Goal: Information Seeking & Learning: Learn about a topic

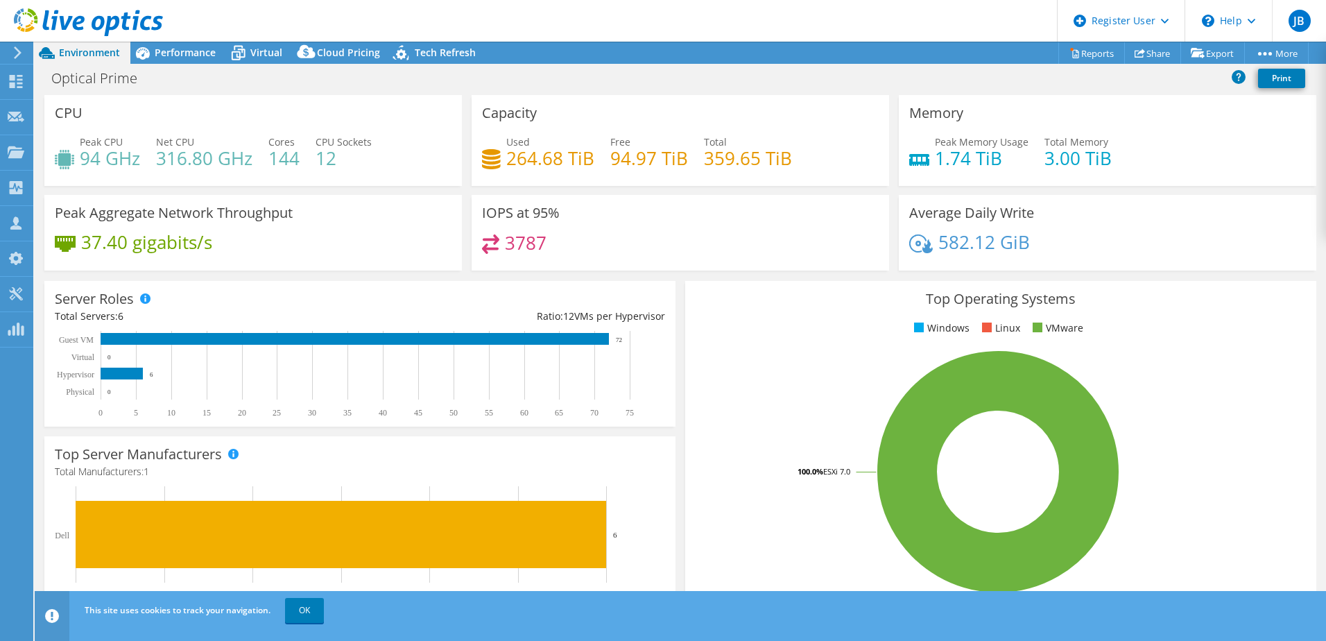
select select "EULondon"
select select "USD"
click at [21, 158] on icon at bounding box center [16, 152] width 17 height 13
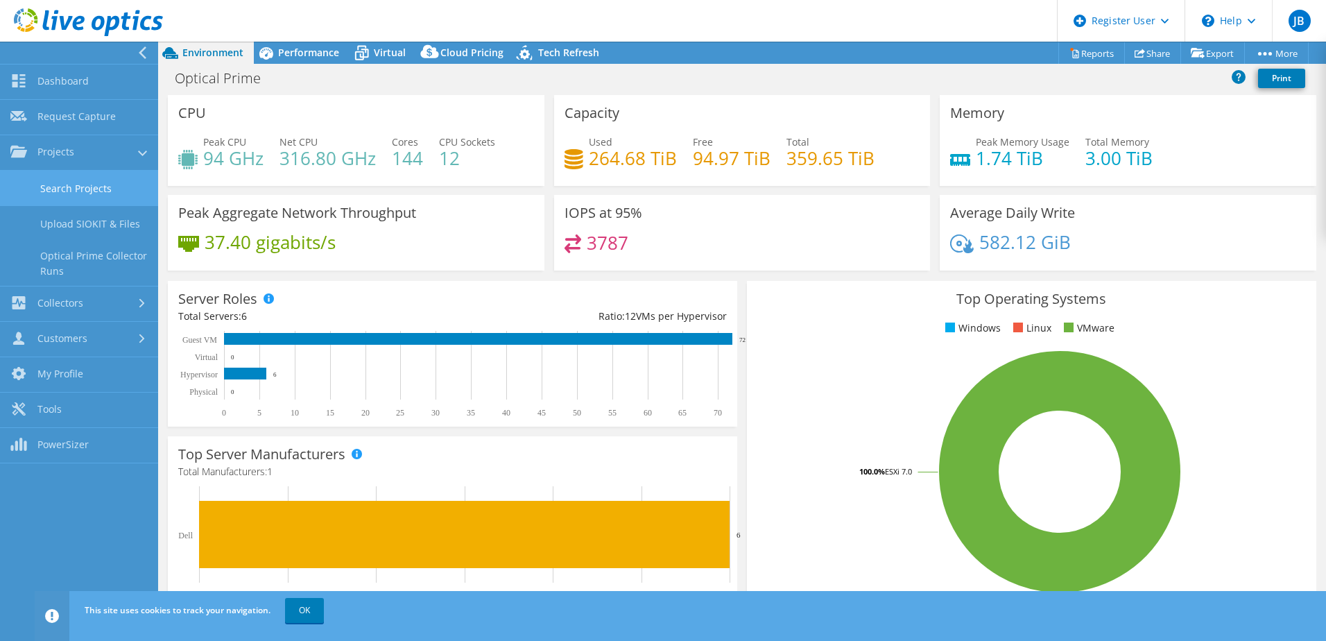
click at [98, 196] on link "Search Projects" at bounding box center [79, 188] width 158 height 35
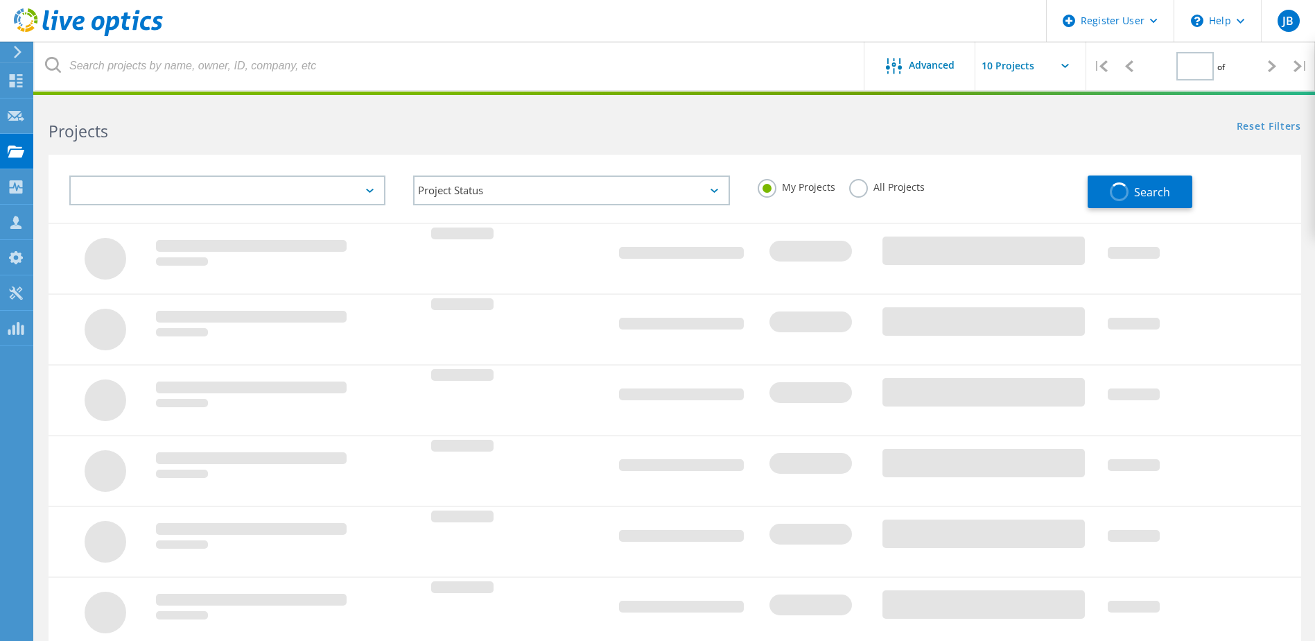
type input "1"
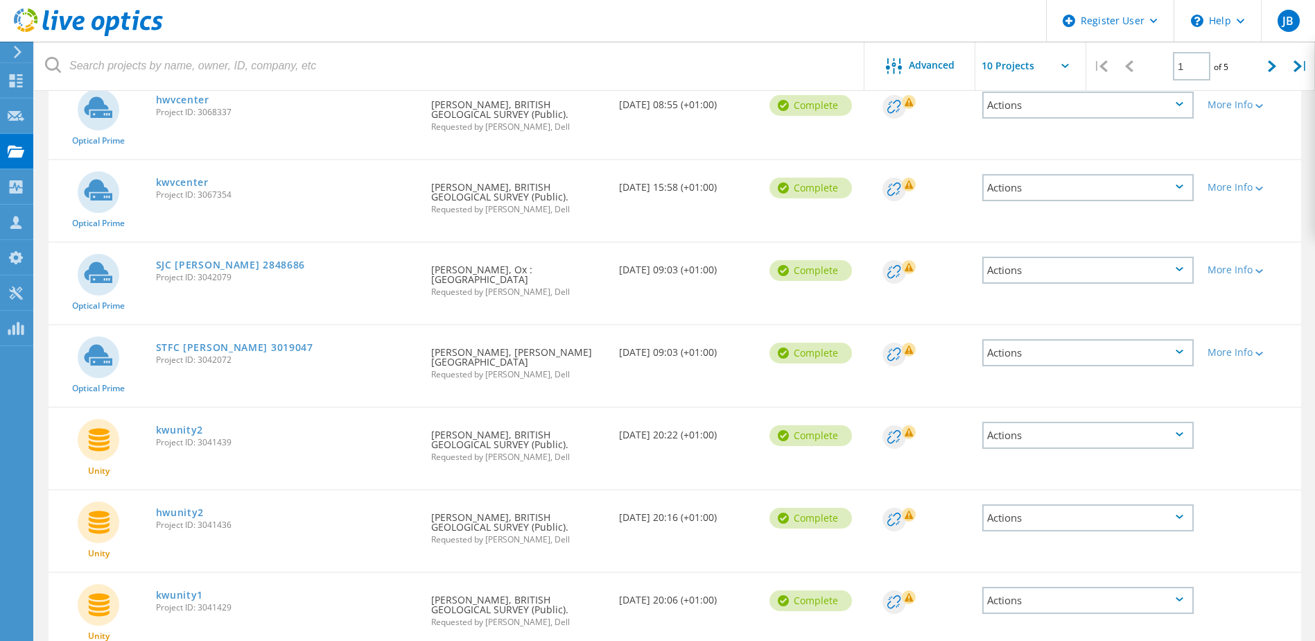
scroll to position [465, 0]
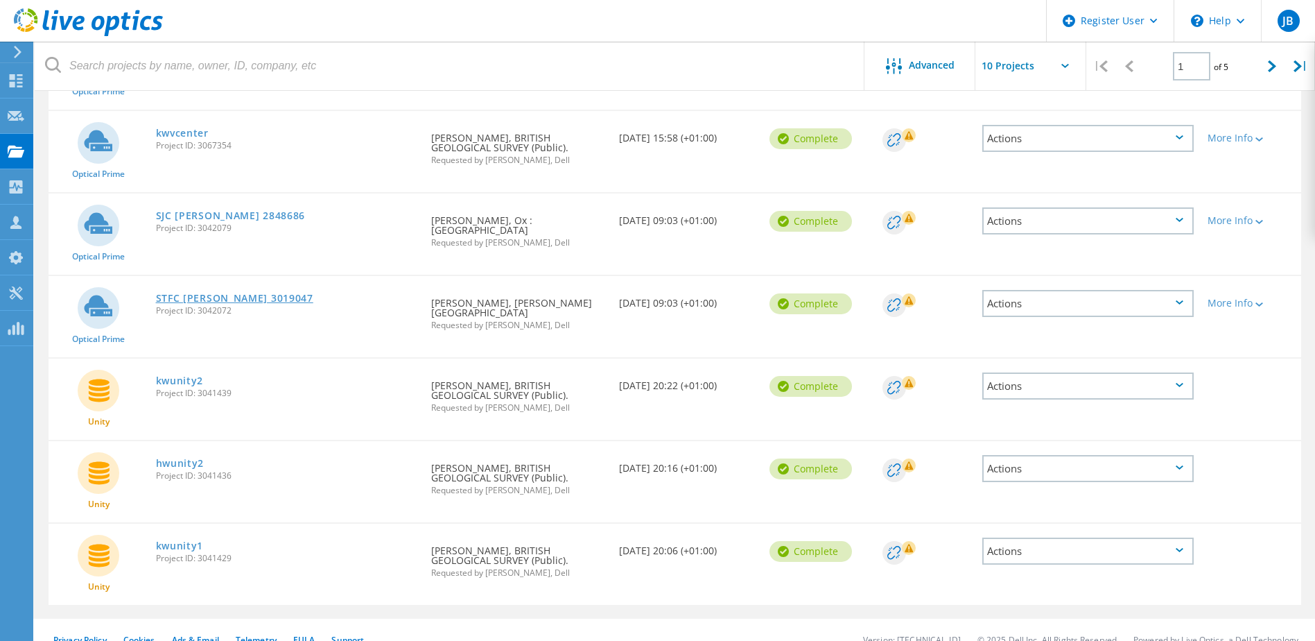
click at [176, 293] on link "STFC [PERSON_NAME] 3019047" at bounding box center [234, 298] width 157 height 10
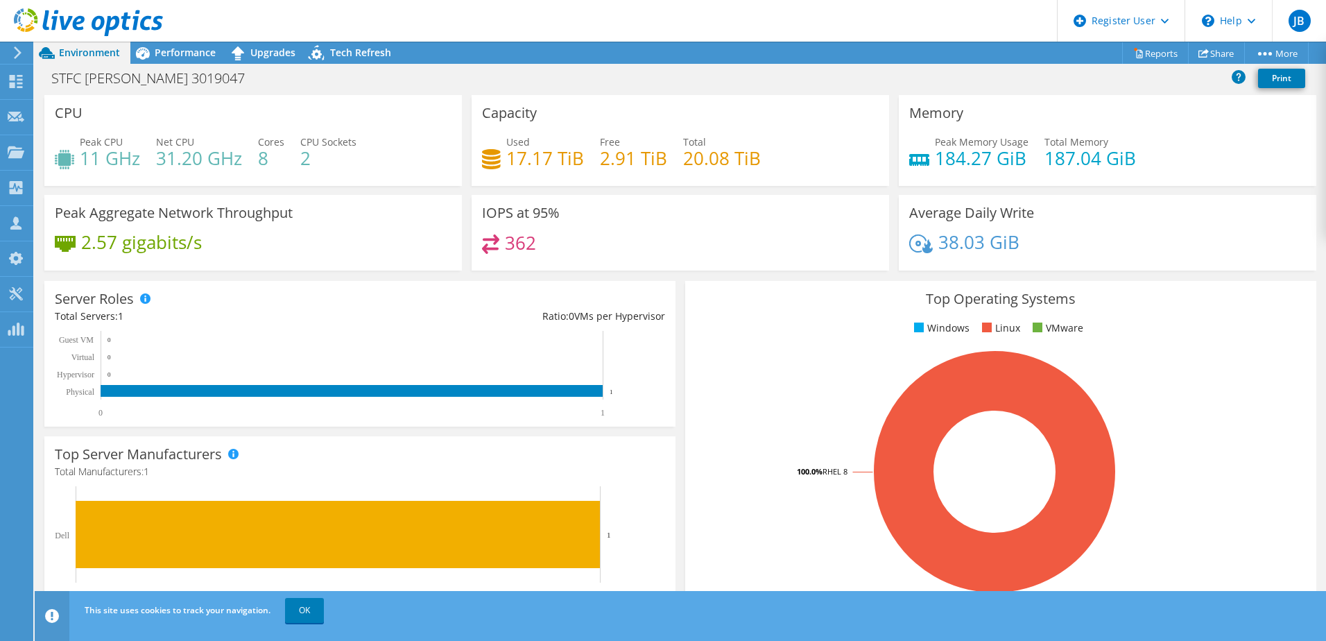
drag, startPoint x: 198, startPoint y: 58, endPoint x: 209, endPoint y: 64, distance: 12.1
click at [199, 58] on span "Performance" at bounding box center [185, 52] width 61 height 13
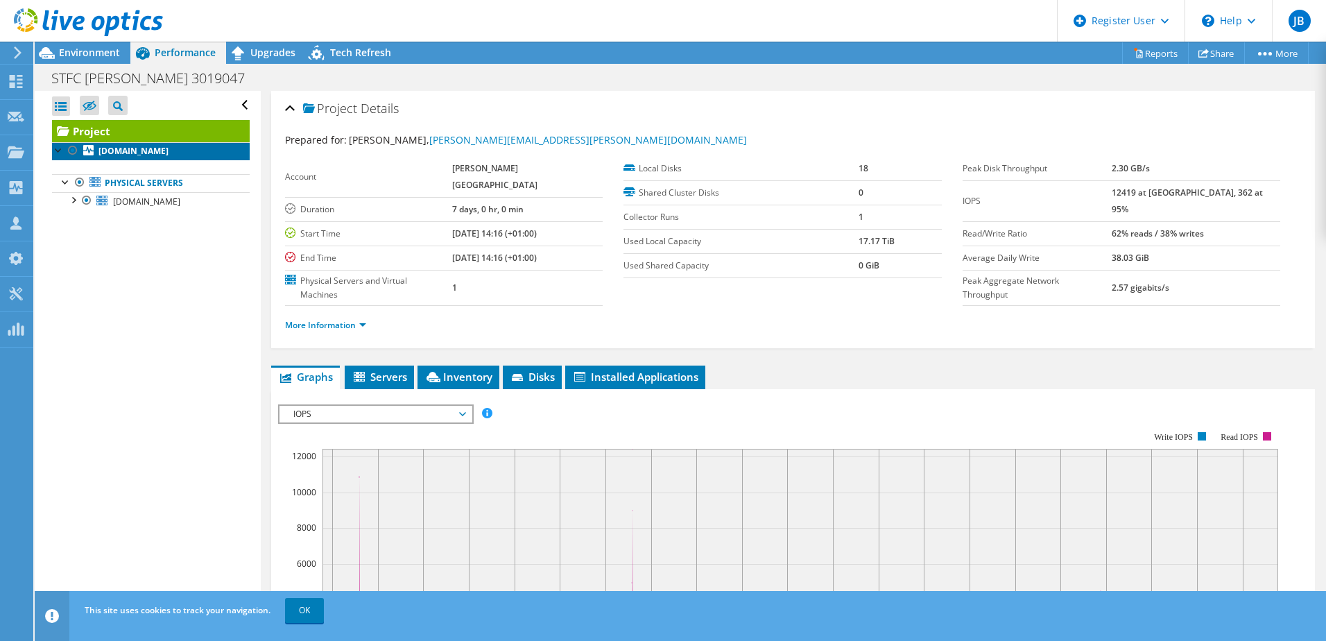
click at [144, 151] on b "[DOMAIN_NAME]" at bounding box center [133, 151] width 70 height 12
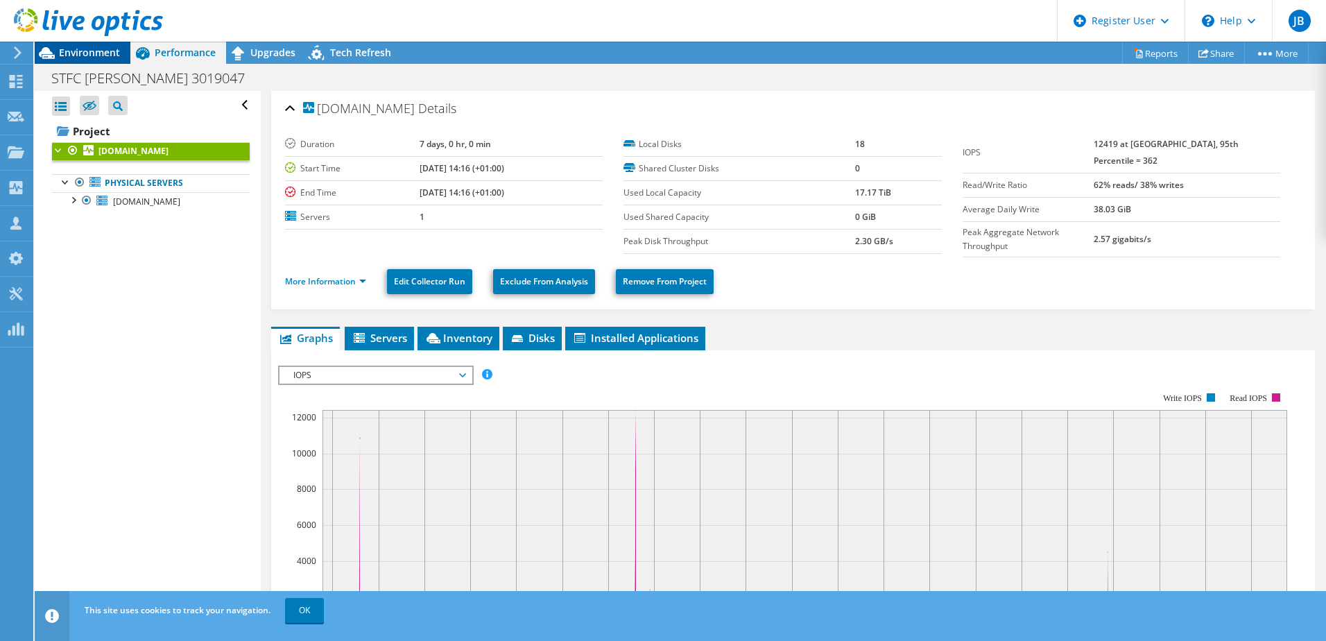
click at [116, 49] on span "Environment" at bounding box center [89, 52] width 61 height 13
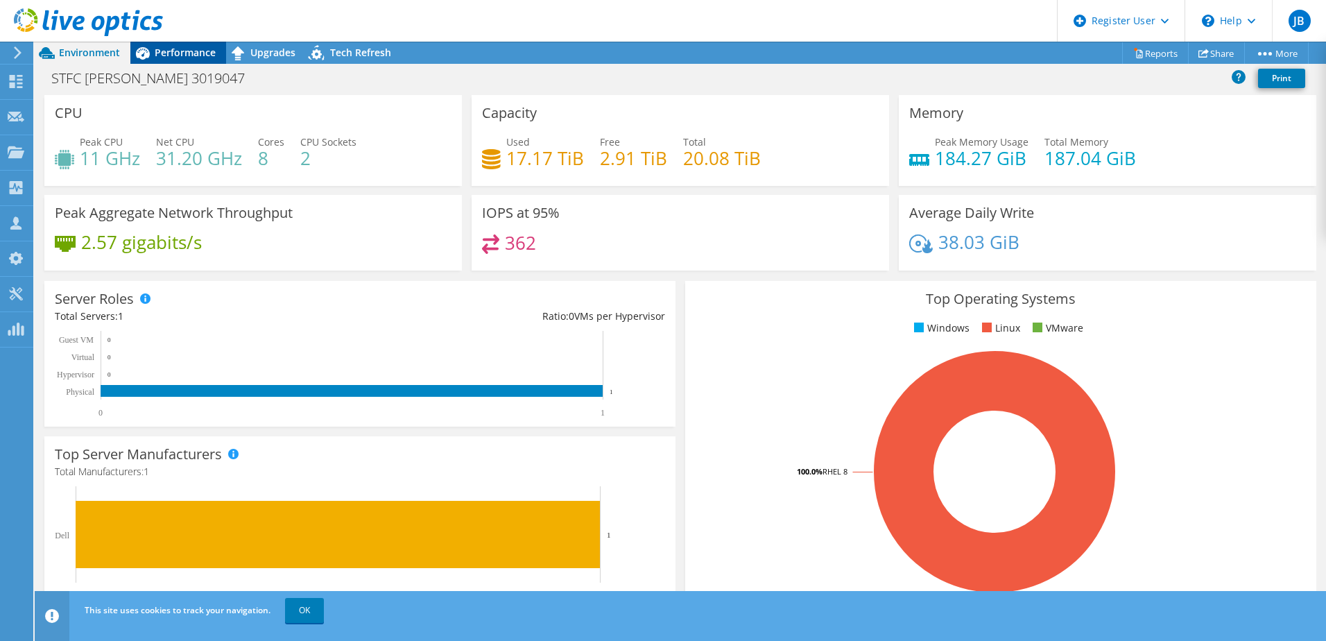
click at [172, 62] on div "Performance" at bounding box center [178, 53] width 96 height 22
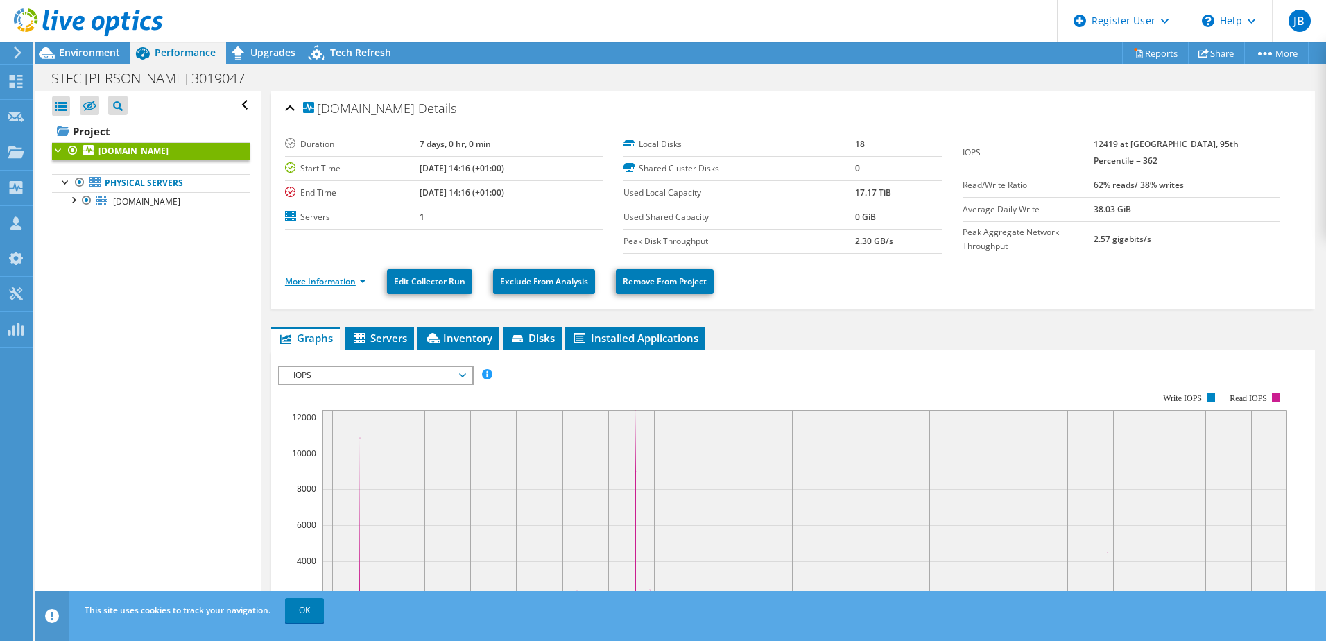
click at [341, 275] on link "More Information" at bounding box center [325, 281] width 81 height 12
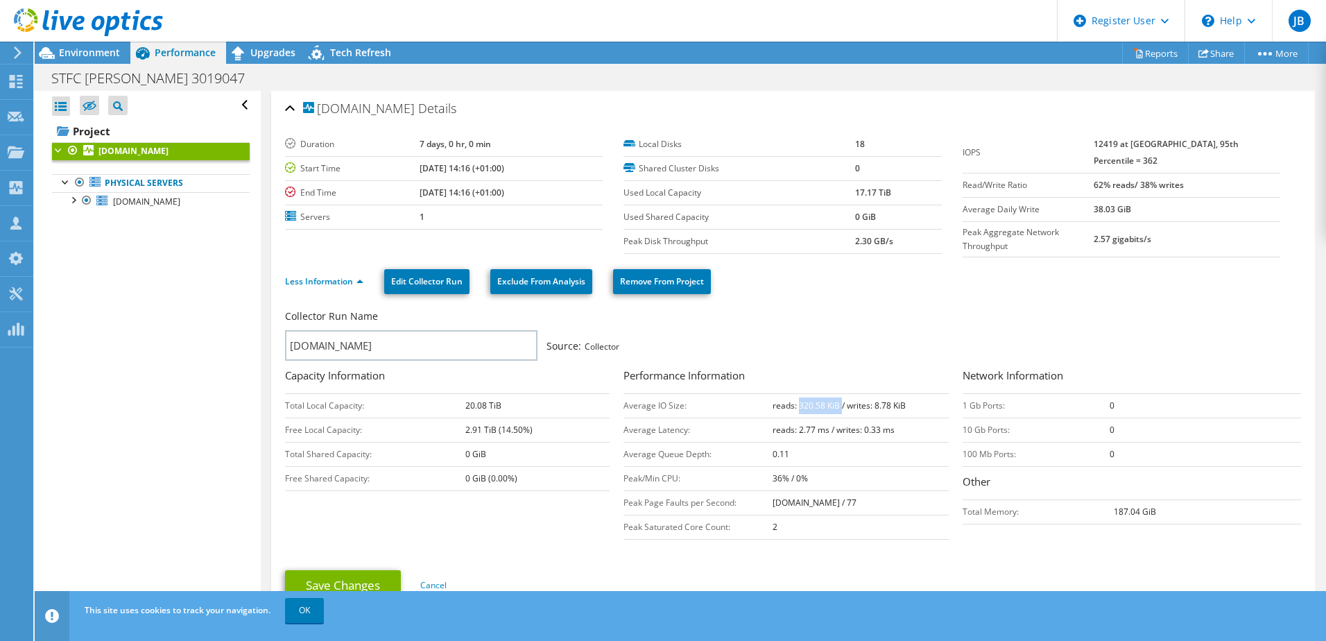
drag, startPoint x: 834, startPoint y: 402, endPoint x: 794, endPoint y: 400, distance: 39.6
click at [794, 400] on b "reads: 320.58 KiB / writes: 8.78 KiB" at bounding box center [838, 405] width 133 height 12
